Goal: Contribute content: Add original content to the website for others to see

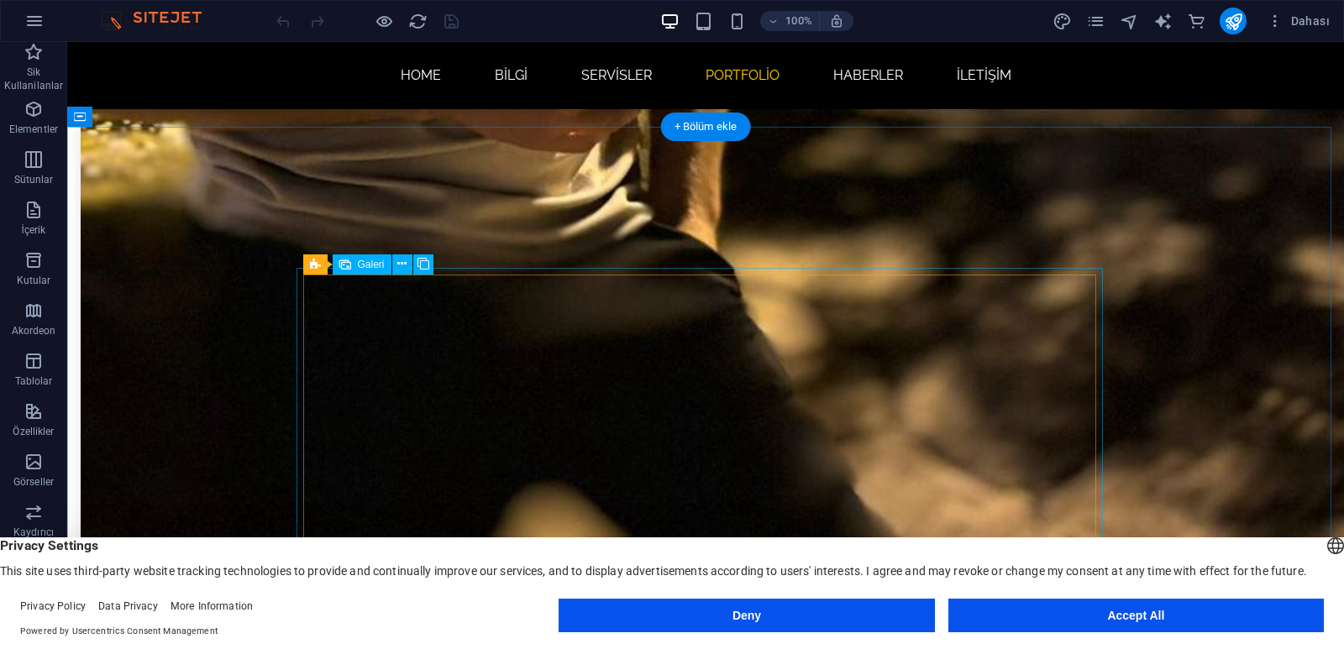
scroll to position [2436, 0]
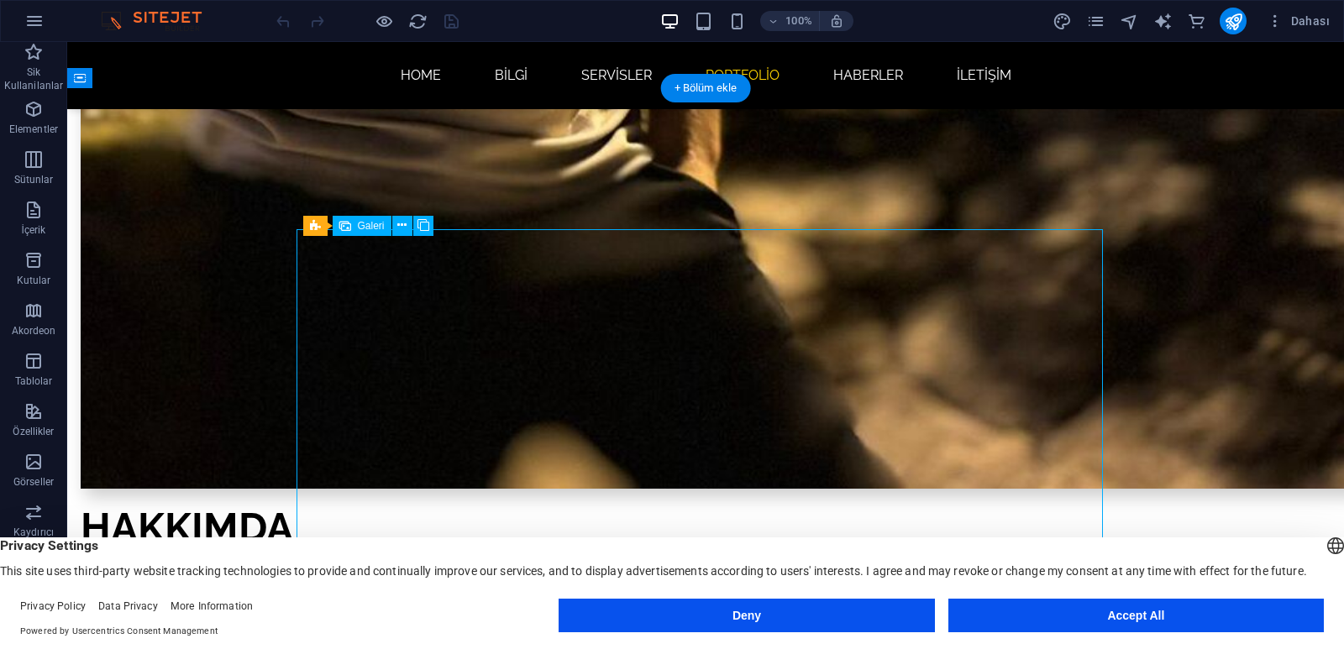
select select "4"
select select "px"
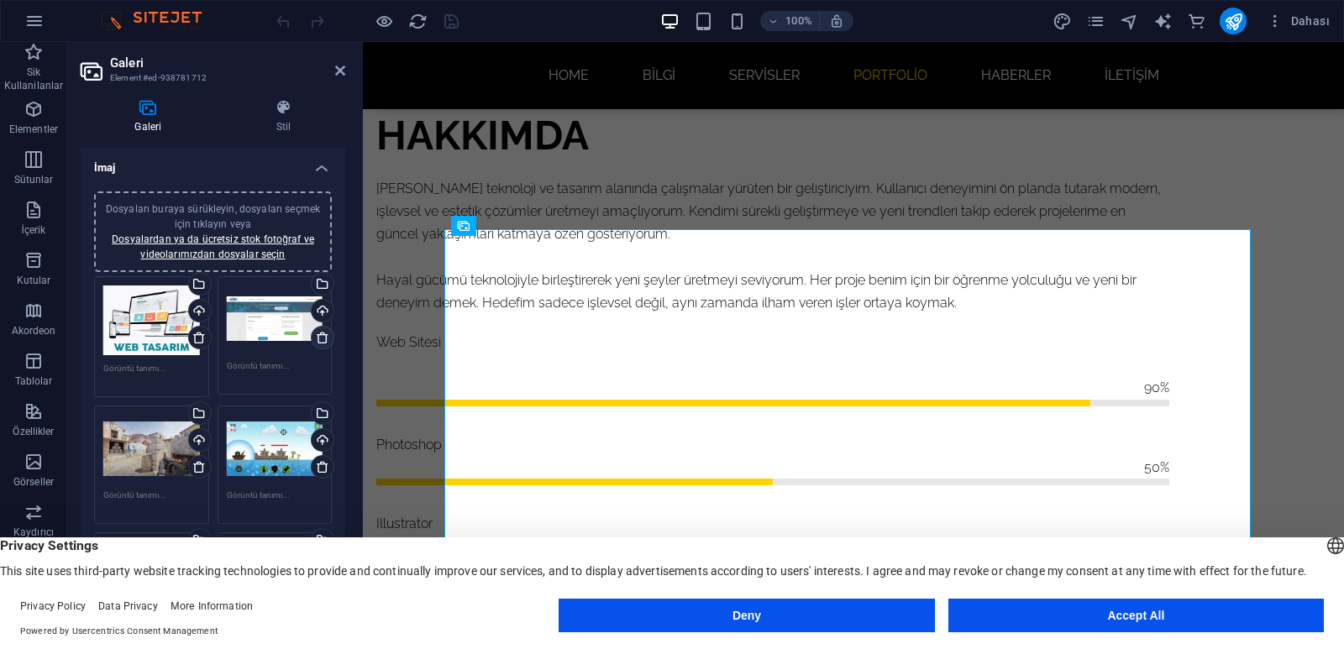
click at [320, 338] on icon at bounding box center [322, 337] width 13 height 13
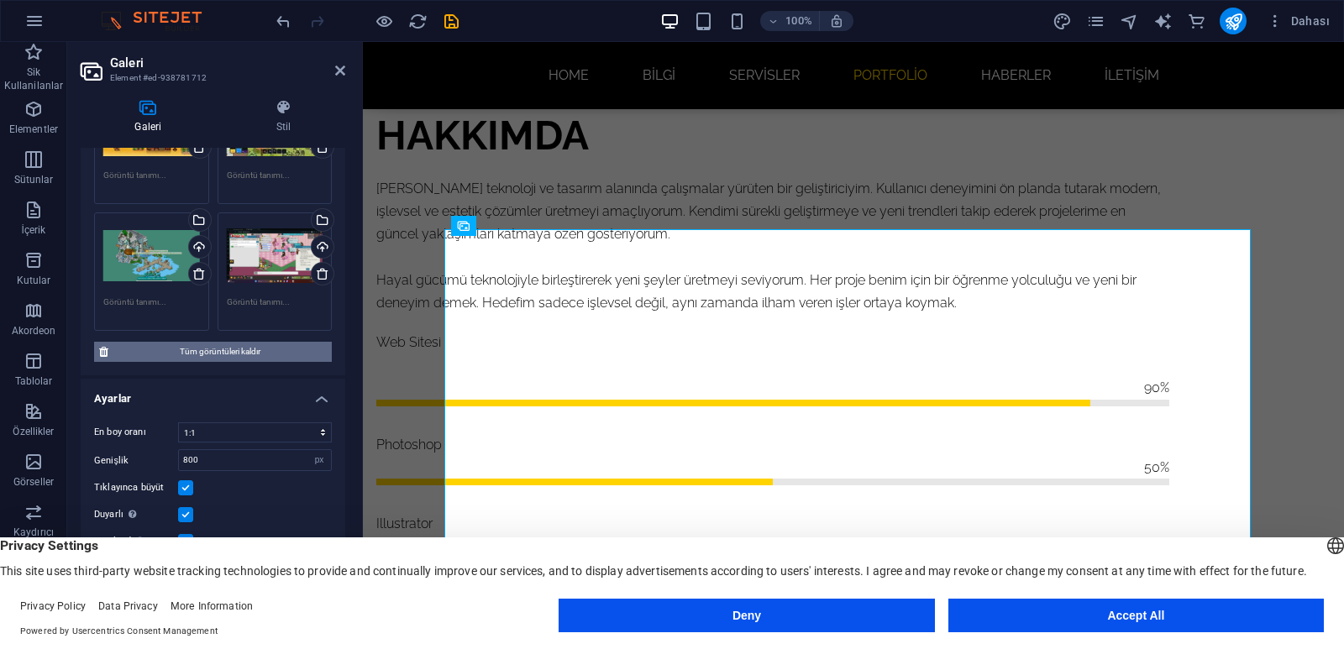
scroll to position [459, 0]
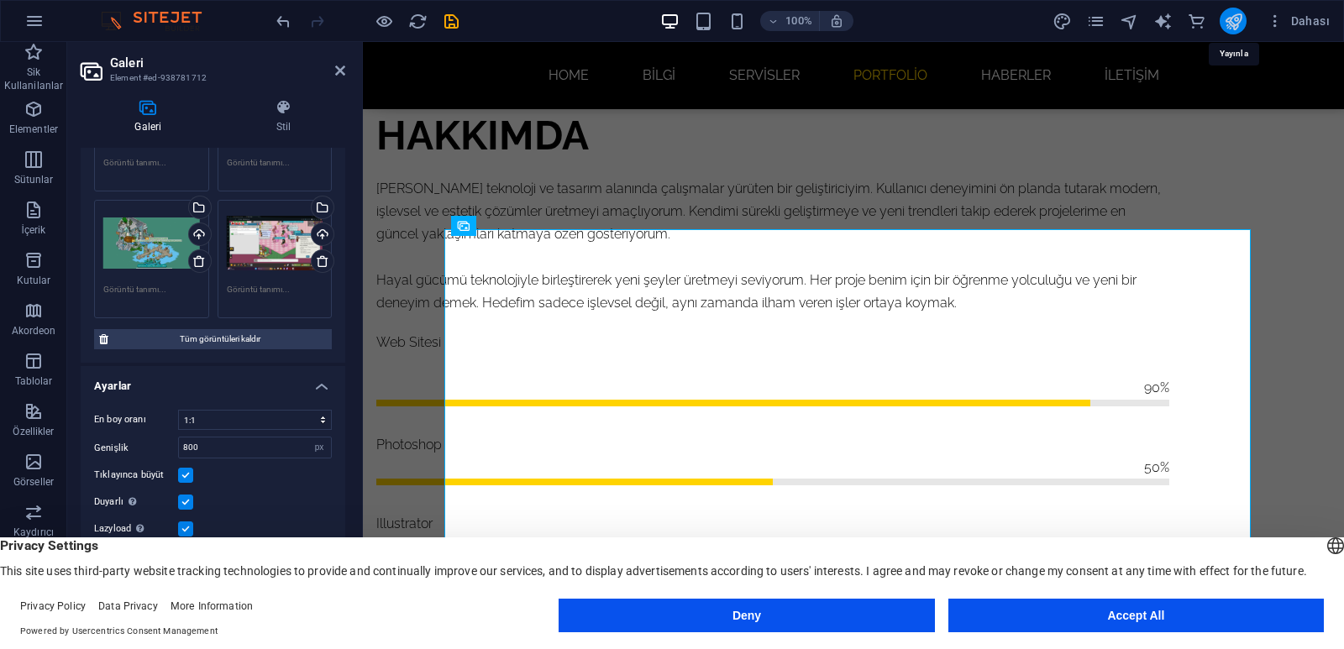
click at [1233, 18] on icon "publish" at bounding box center [1233, 21] width 19 height 19
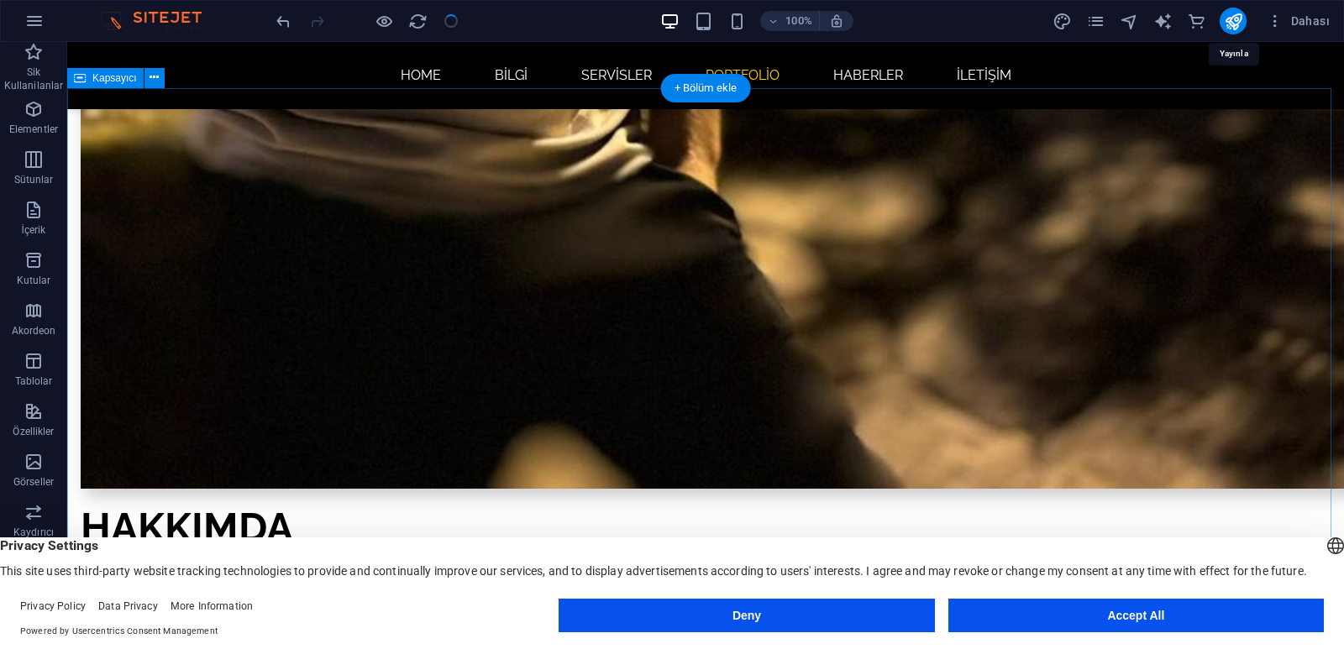
checkbox input "false"
